Goal: Find specific page/section: Find specific page/section

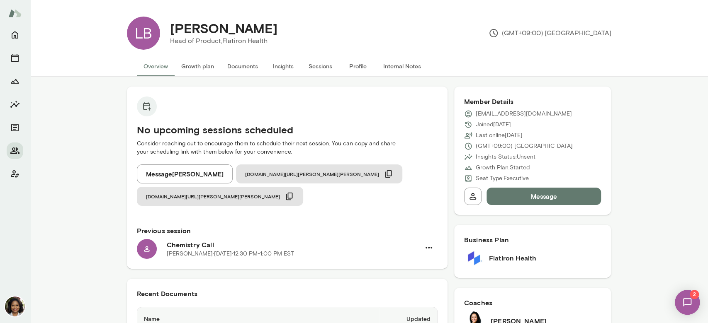
scroll to position [110, 0]
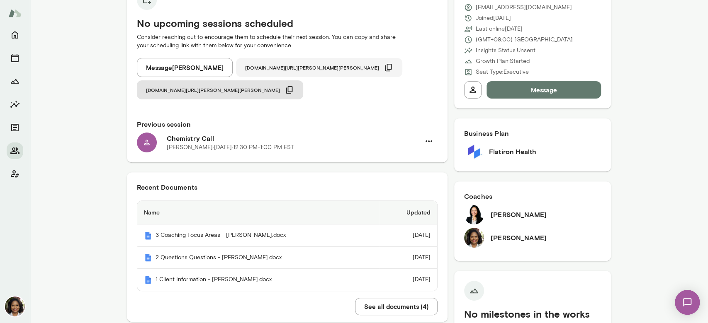
scroll to position [110, 0]
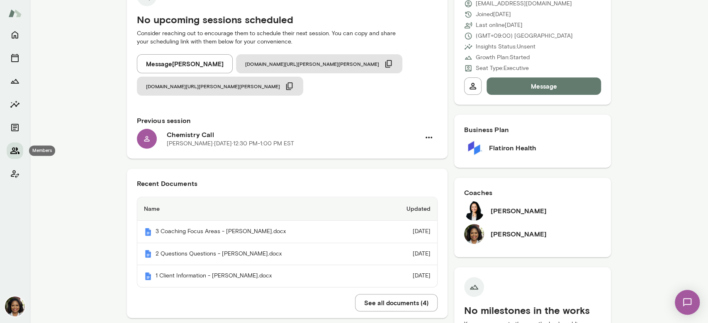
click at [17, 147] on icon "Members" at bounding box center [15, 151] width 10 height 10
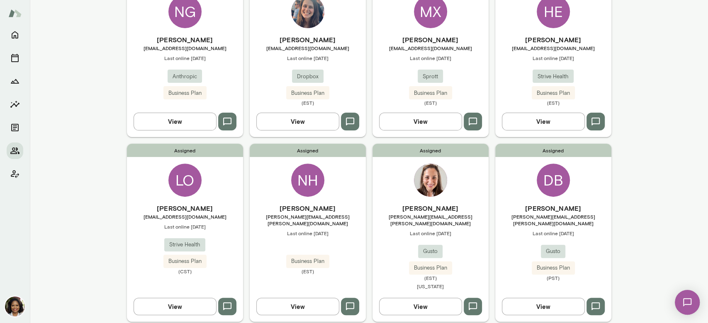
click at [175, 117] on button "View" at bounding box center [175, 121] width 83 height 17
